Goal: Transaction & Acquisition: Download file/media

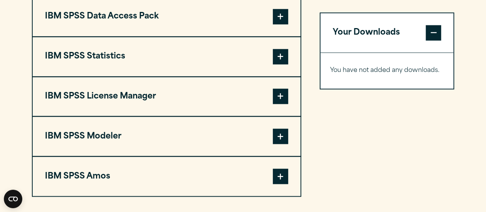
scroll to position [603, 0]
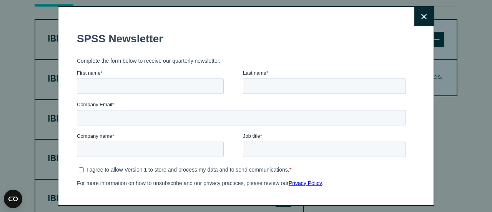
click at [414, 21] on button "Close" at bounding box center [423, 16] width 19 height 19
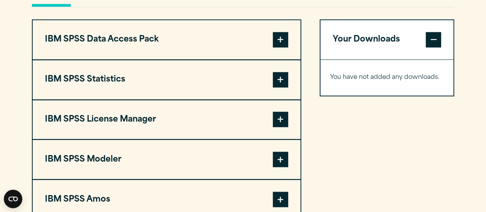
click at [88, 78] on button "IBM SPSS Statistics" at bounding box center [167, 79] width 268 height 39
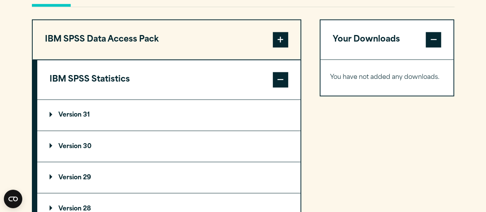
click at [85, 109] on summary "Version 31" at bounding box center [168, 114] width 263 height 31
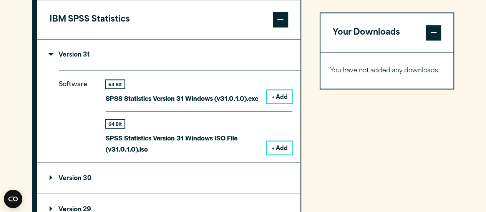
scroll to position [672, 0]
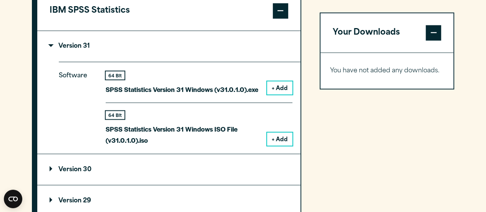
click at [278, 88] on button "+ Add" at bounding box center [279, 87] width 25 height 13
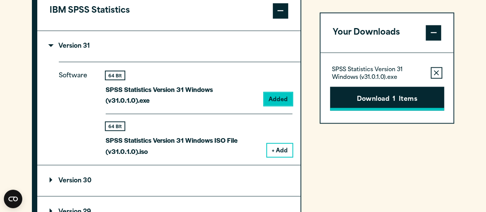
click at [376, 98] on button "Download 1 Items" at bounding box center [387, 98] width 114 height 24
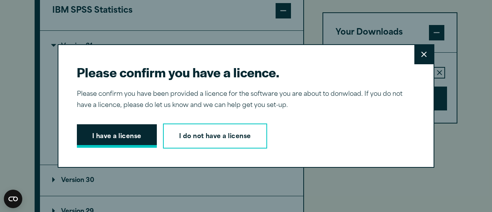
click at [111, 132] on button "I have a license" at bounding box center [117, 136] width 80 height 24
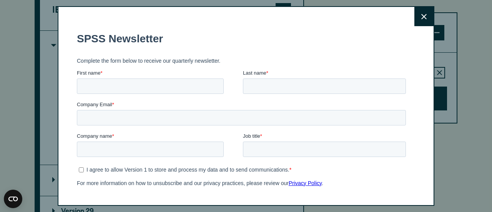
click at [421, 19] on icon at bounding box center [423, 17] width 5 height 6
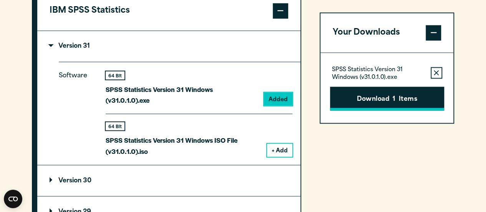
click at [358, 102] on button "Download 1 Items" at bounding box center [387, 98] width 114 height 24
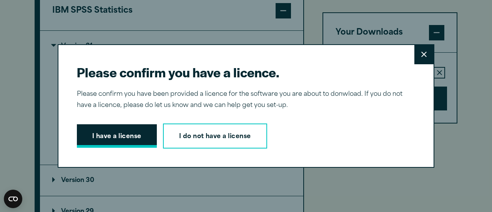
click at [106, 136] on button "I have a license" at bounding box center [117, 136] width 80 height 24
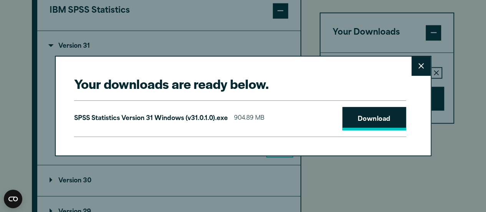
click at [362, 117] on link "Download" at bounding box center [374, 119] width 64 height 24
click at [420, 62] on button "Close" at bounding box center [420, 65] width 19 height 19
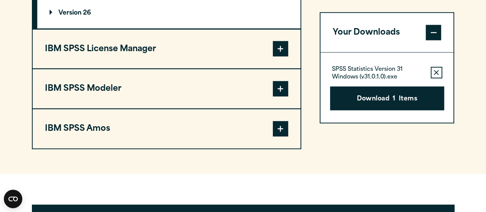
scroll to position [956, 0]
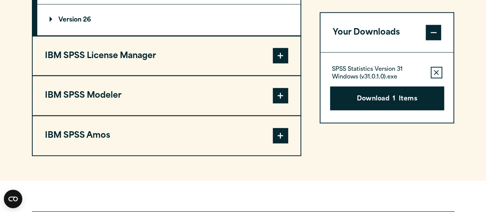
click at [200, 117] on button "IBM SPSS Amos" at bounding box center [167, 135] width 268 height 39
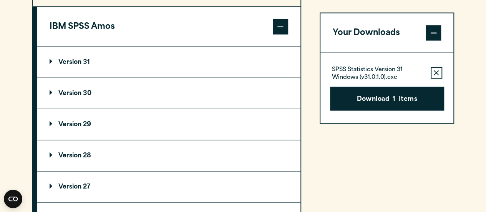
scroll to position [781, 0]
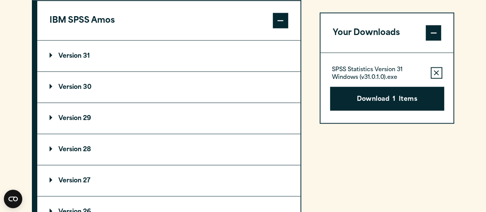
click at [109, 46] on summary "Version 31" at bounding box center [168, 56] width 263 height 31
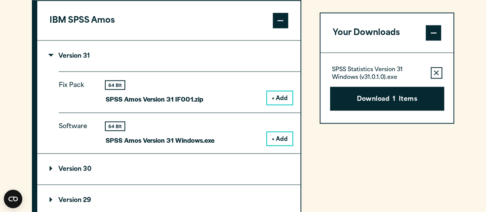
click at [273, 138] on button "+ Add" at bounding box center [279, 138] width 25 height 13
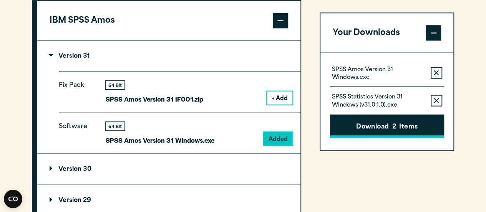
click at [377, 121] on button "Download 2 Items" at bounding box center [387, 126] width 114 height 24
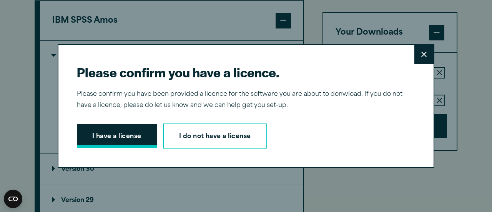
click at [125, 142] on button "I have a license" at bounding box center [117, 136] width 80 height 24
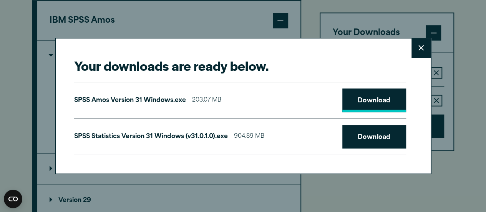
click at [379, 107] on link "Download" at bounding box center [374, 100] width 64 height 24
click at [376, 96] on link "Download" at bounding box center [374, 100] width 64 height 24
click at [419, 48] on icon at bounding box center [420, 48] width 5 height 6
